Goal: Task Accomplishment & Management: Manage account settings

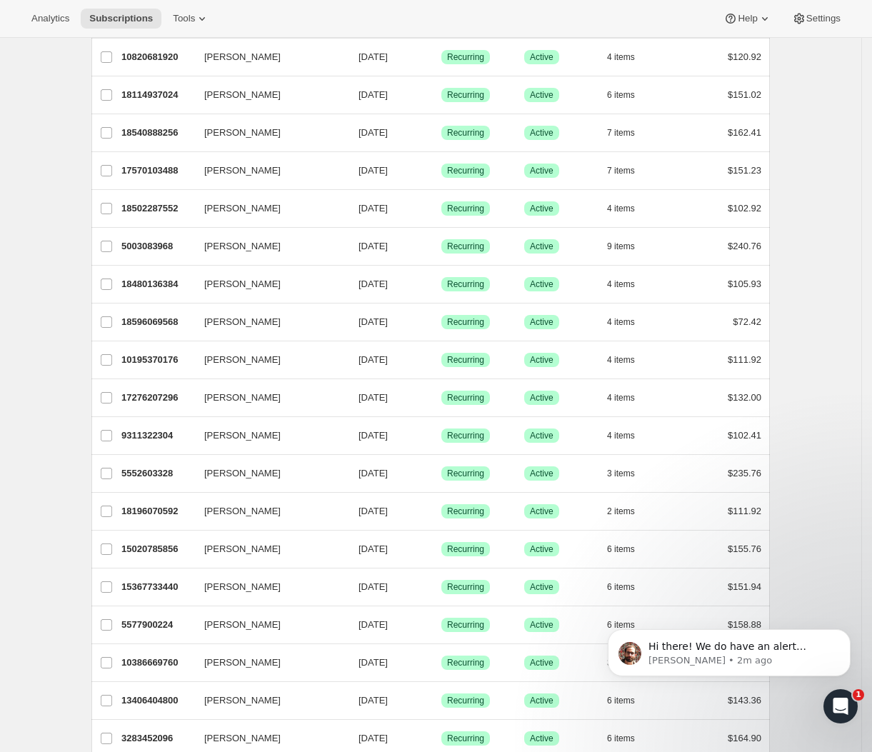
scroll to position [459, 0]
click at [851, 274] on div "Subscriptions. This page is ready Subscriptions Bulk updates More actions Bulk …" at bounding box center [430, 624] width 861 height 2090
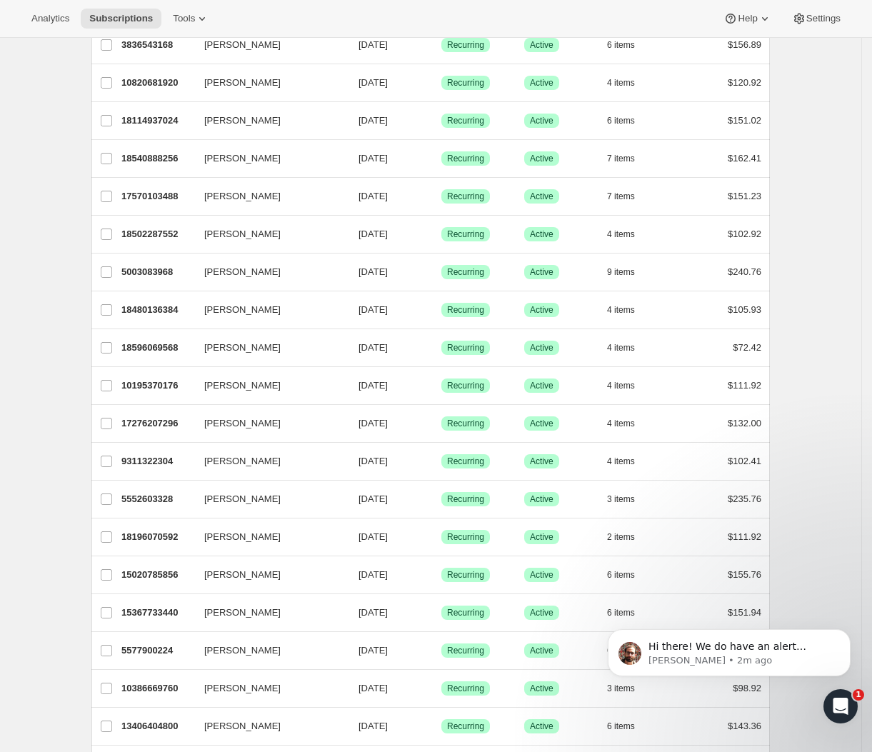
scroll to position [0, 0]
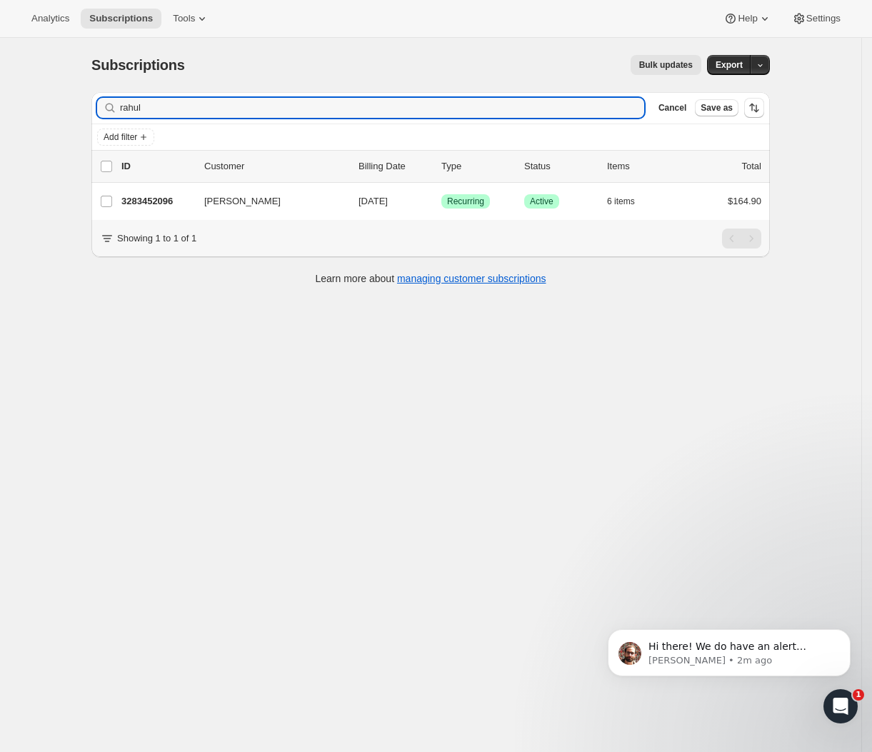
type input "rahul"
